Goal: Task Accomplishment & Management: Manage account settings

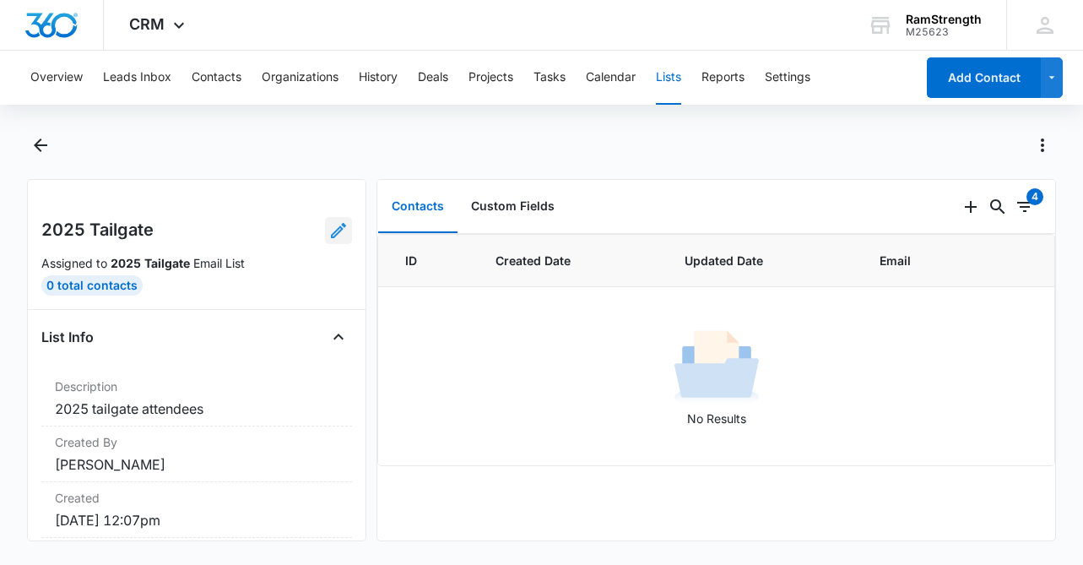
click at [341, 226] on icon at bounding box center [338, 230] width 15 height 15
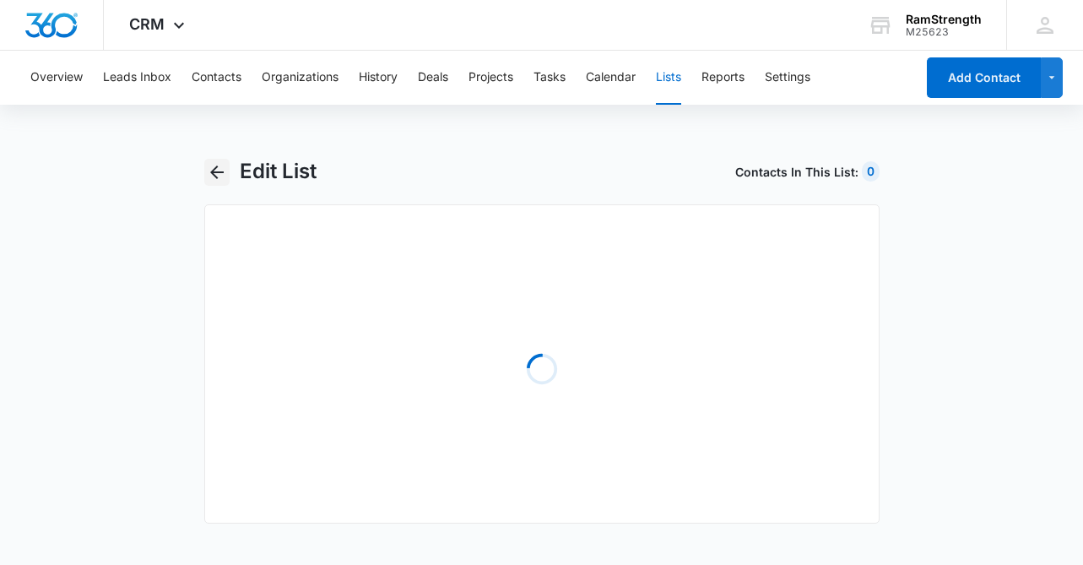
select select "31"
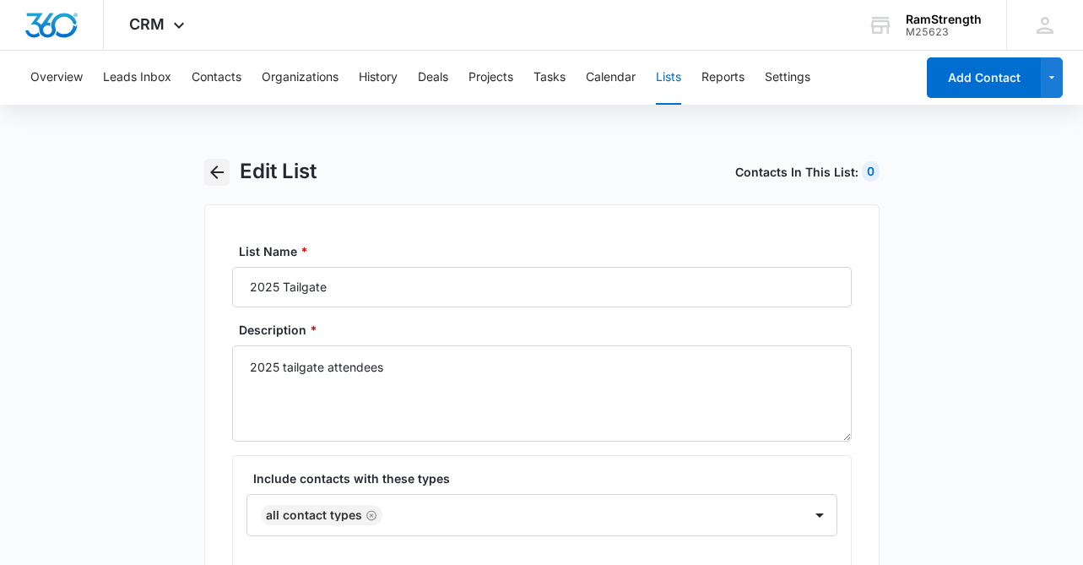
click at [222, 178] on icon "button" at bounding box center [217, 172] width 20 height 20
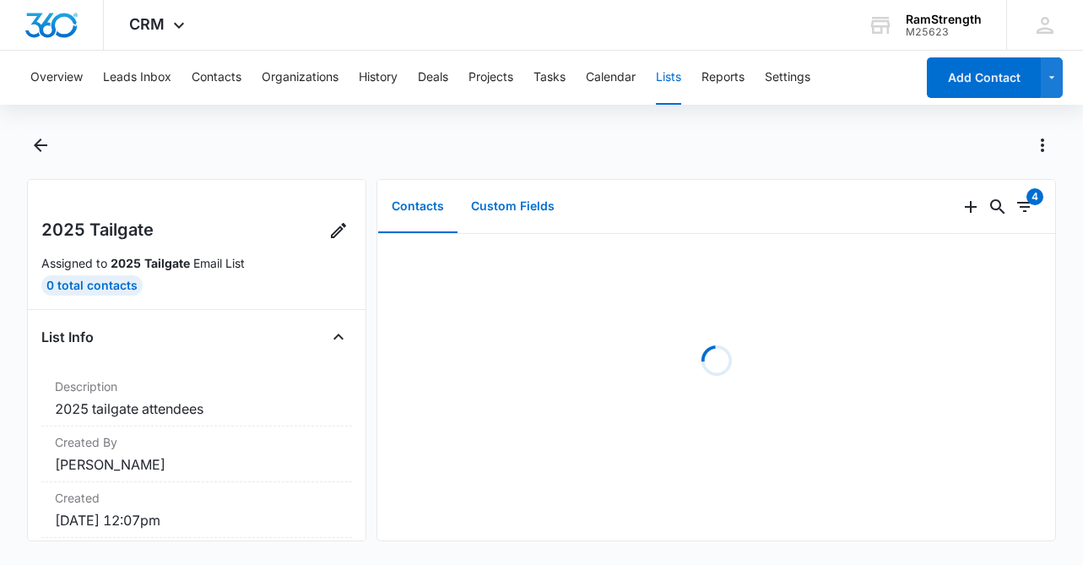
click at [519, 210] on button "Custom Fields" at bounding box center [513, 207] width 111 height 52
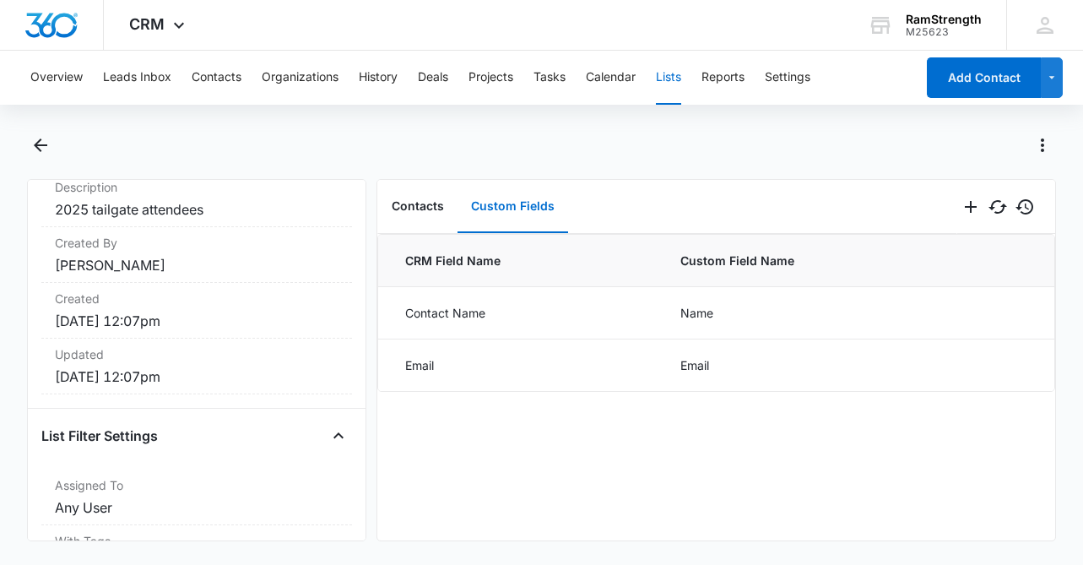
scroll to position [242, 0]
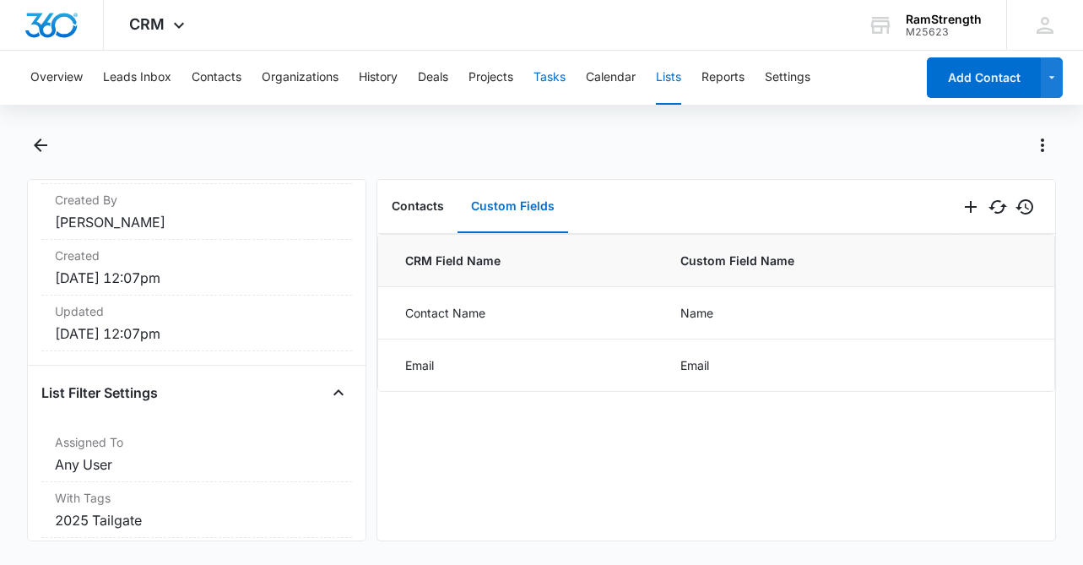
click at [563, 77] on button "Tasks" at bounding box center [550, 78] width 32 height 54
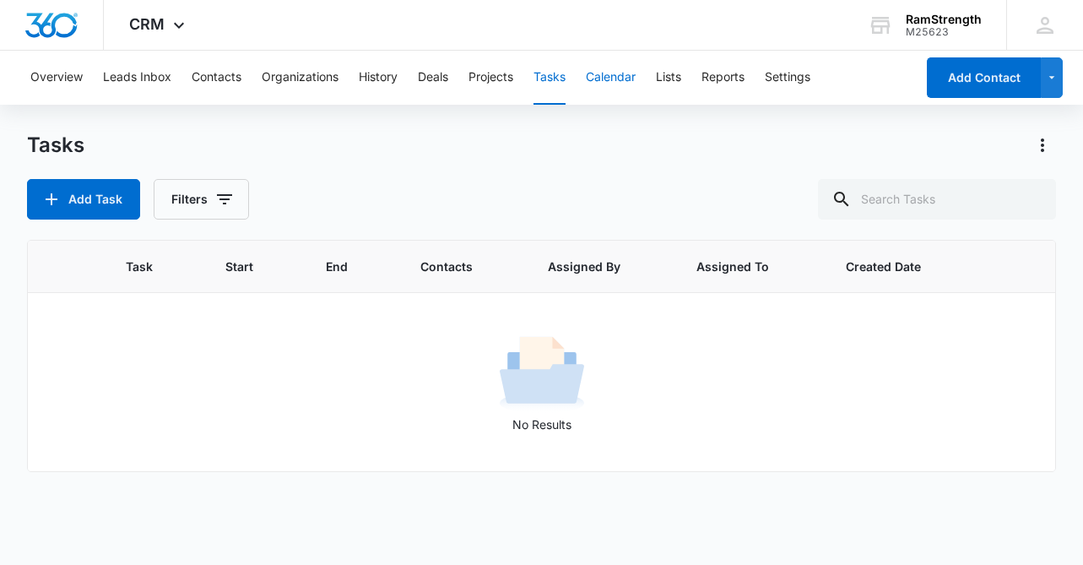
click at [595, 84] on button "Calendar" at bounding box center [611, 78] width 50 height 54
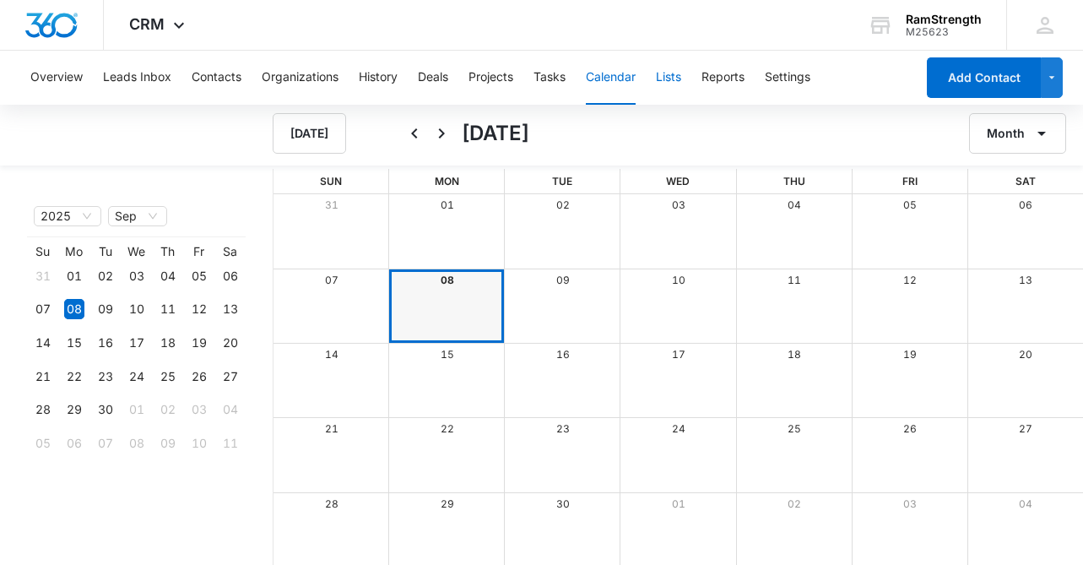
click at [681, 80] on button "Lists" at bounding box center [668, 78] width 25 height 54
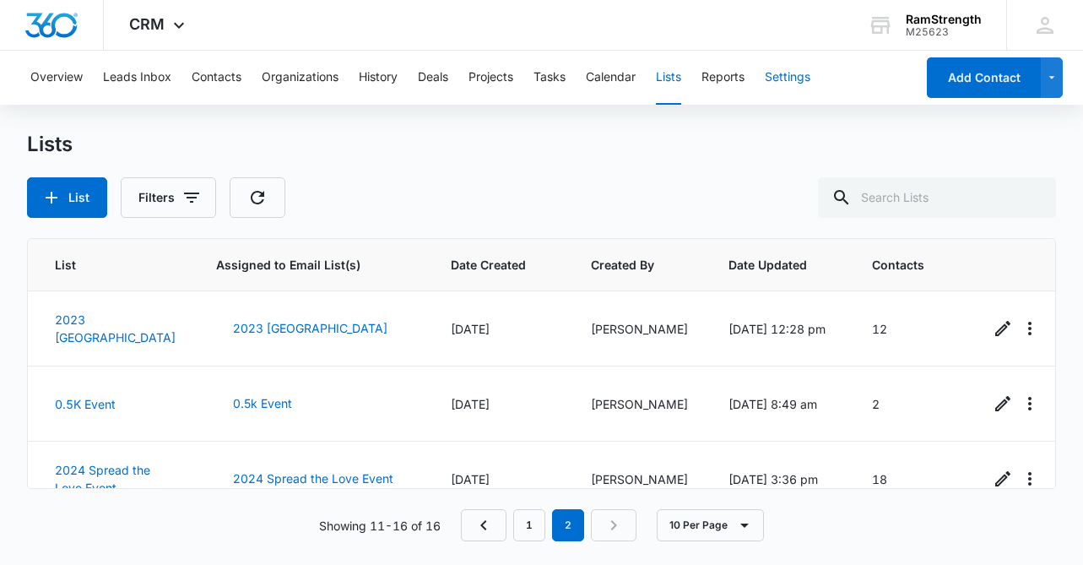
click at [788, 77] on button "Settings" at bounding box center [788, 78] width 46 height 54
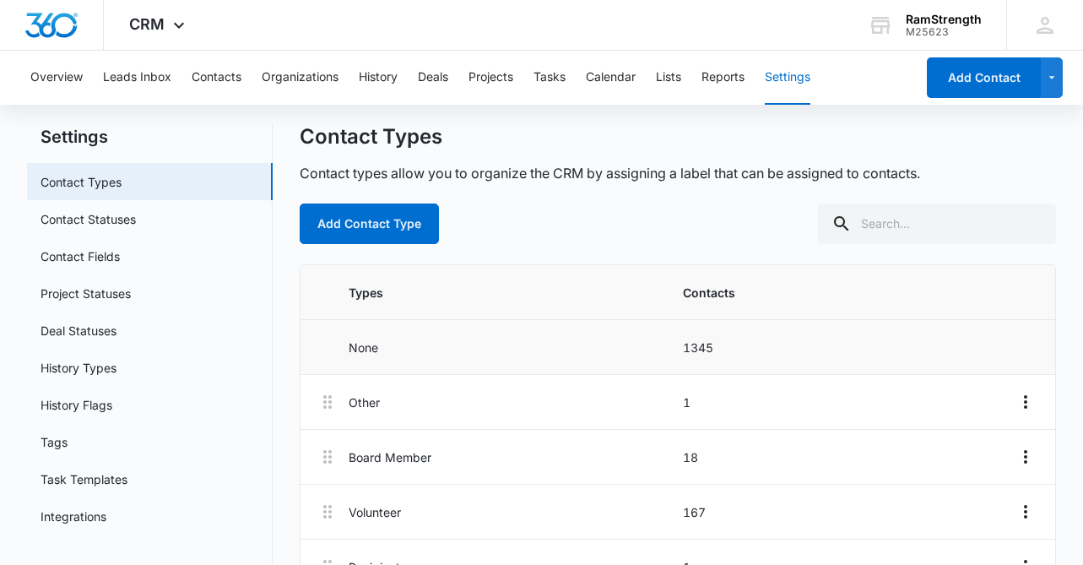
scroll to position [39, 0]
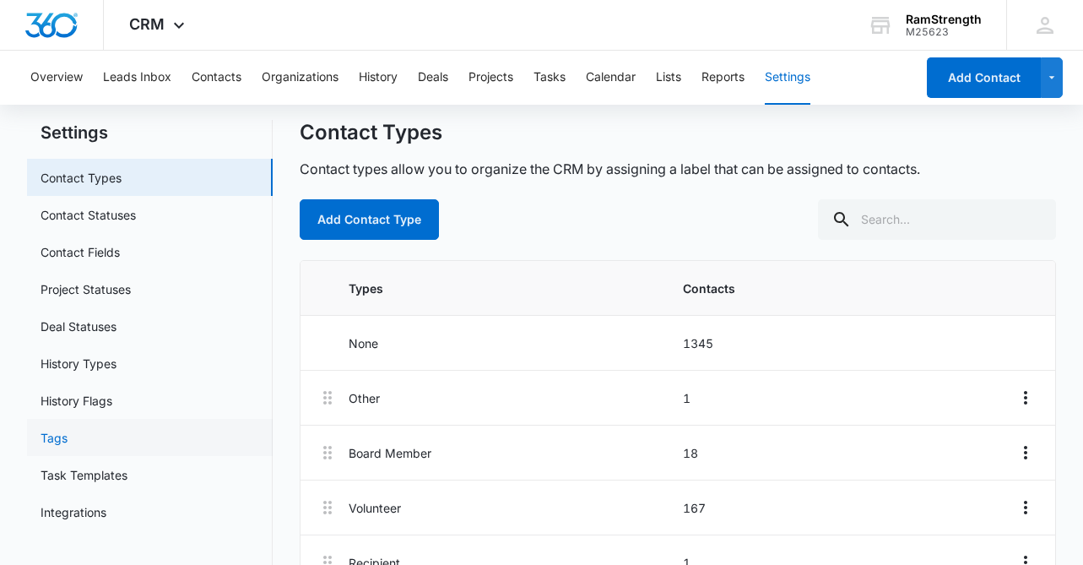
click at [68, 429] on link "Tags" at bounding box center [54, 438] width 27 height 18
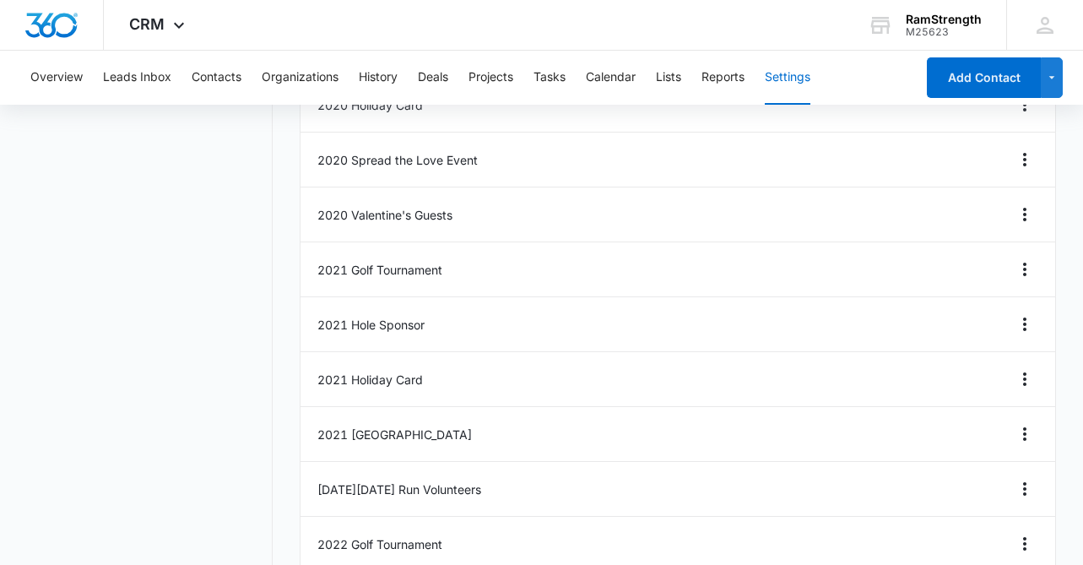
scroll to position [872, 0]
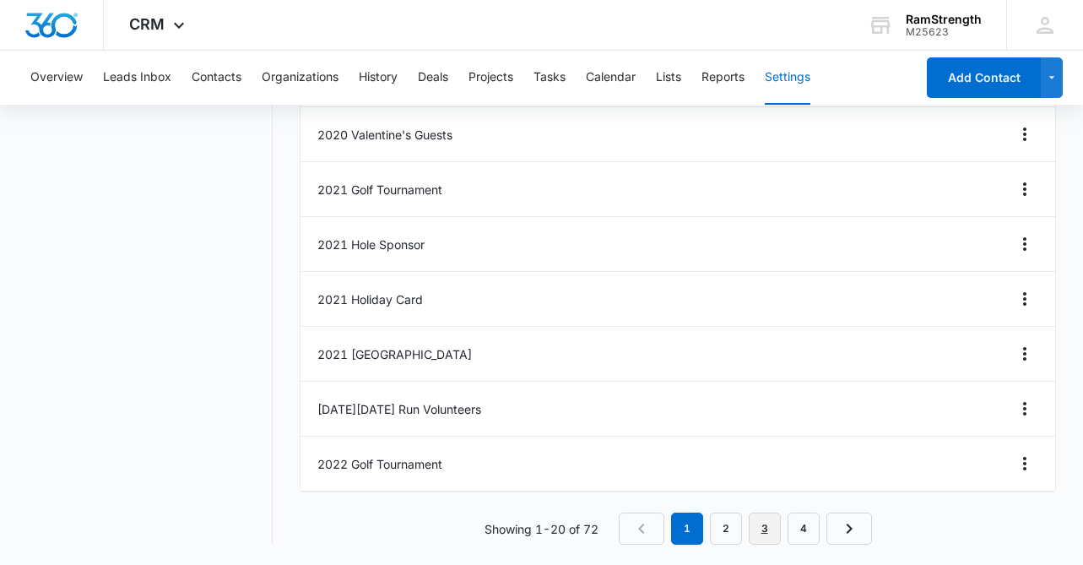
click at [755, 519] on link "3" at bounding box center [765, 528] width 32 height 32
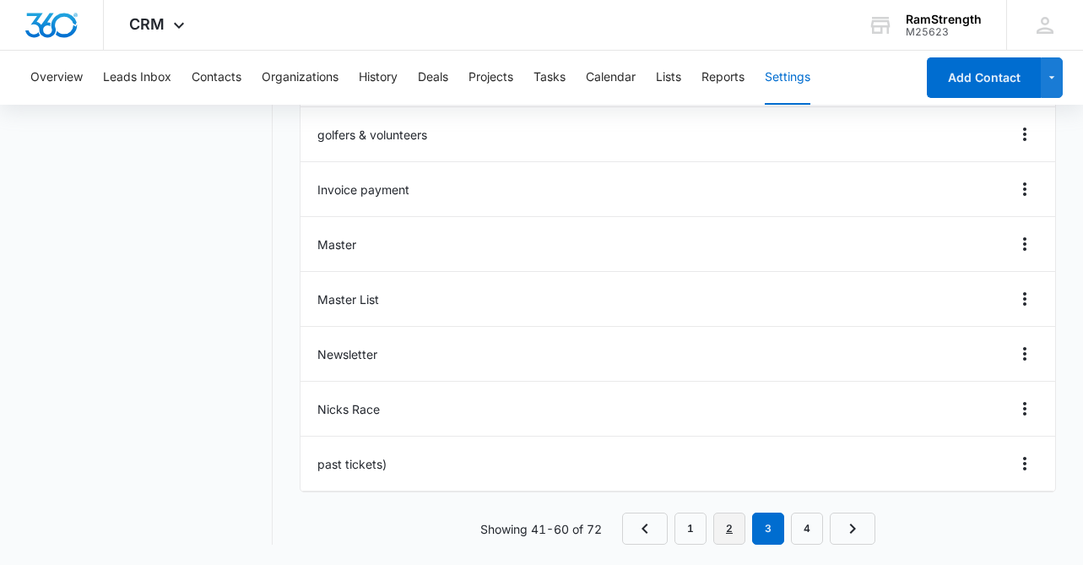
click at [735, 533] on link "2" at bounding box center [729, 528] width 32 height 32
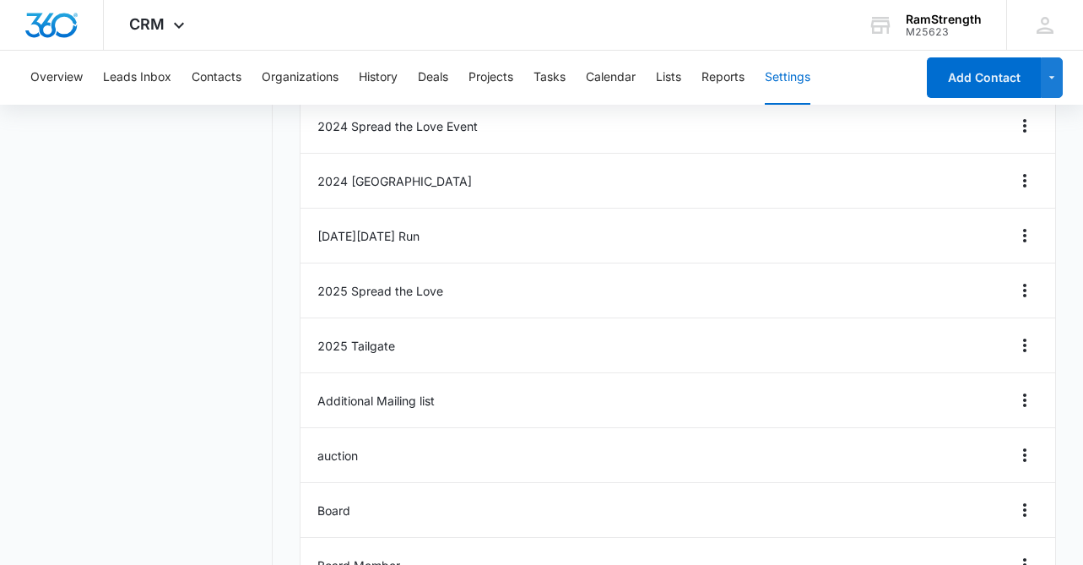
scroll to position [632, 0]
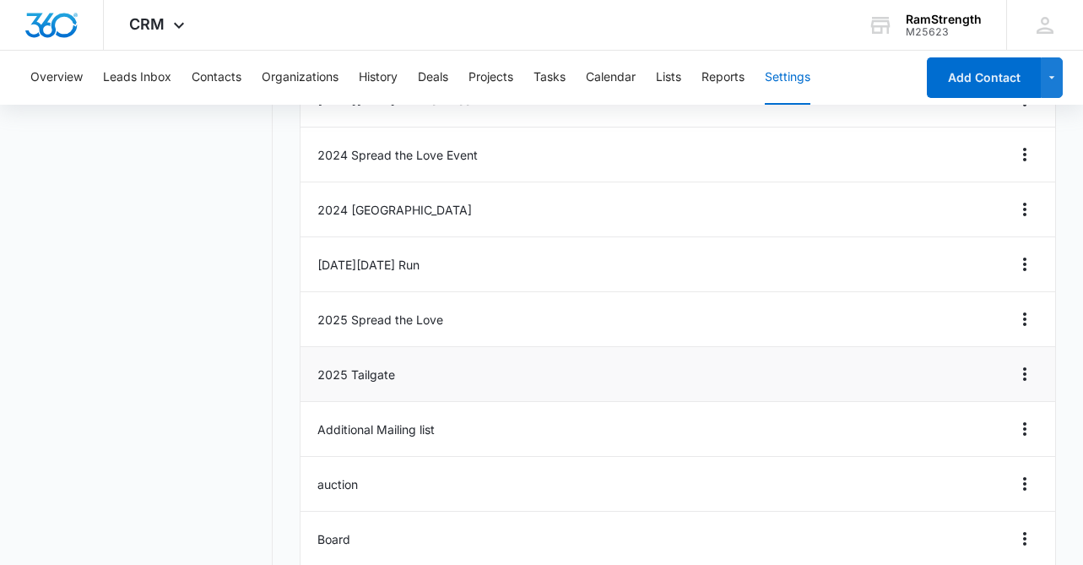
click at [377, 372] on li "2025 Tailgate" at bounding box center [678, 374] width 755 height 55
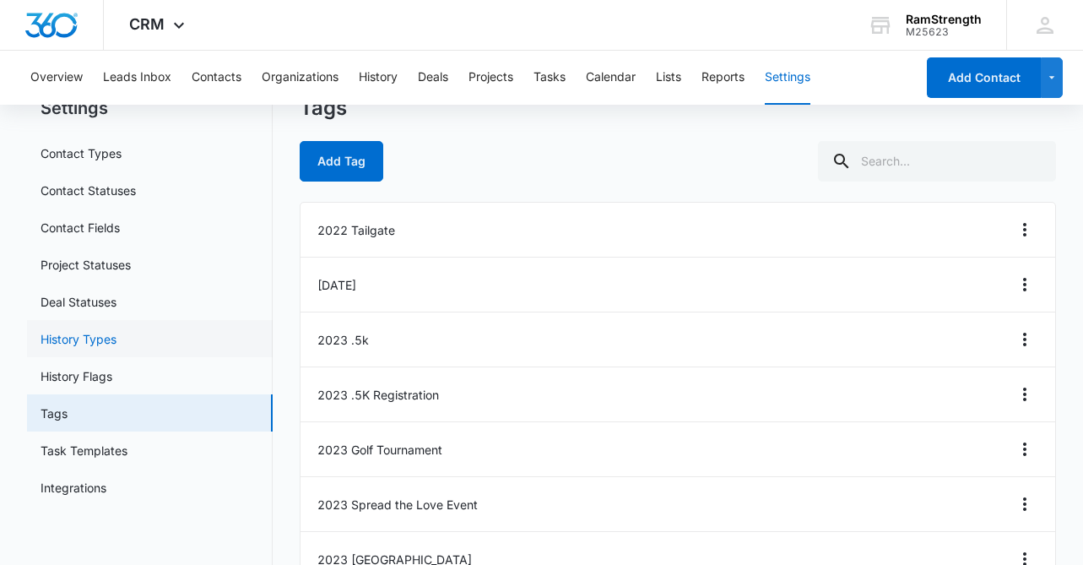
scroll to position [68, 0]
